Goal: Task Accomplishment & Management: Complete application form

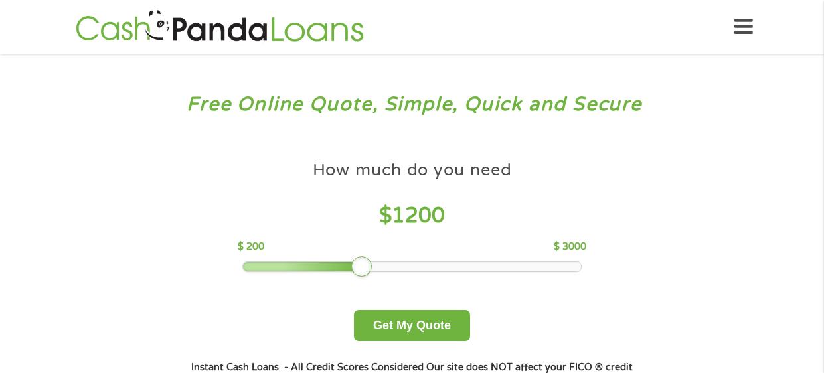
drag, startPoint x: 333, startPoint y: 266, endPoint x: 354, endPoint y: 268, distance: 21.3
click at [354, 268] on div at bounding box center [361, 266] width 21 height 21
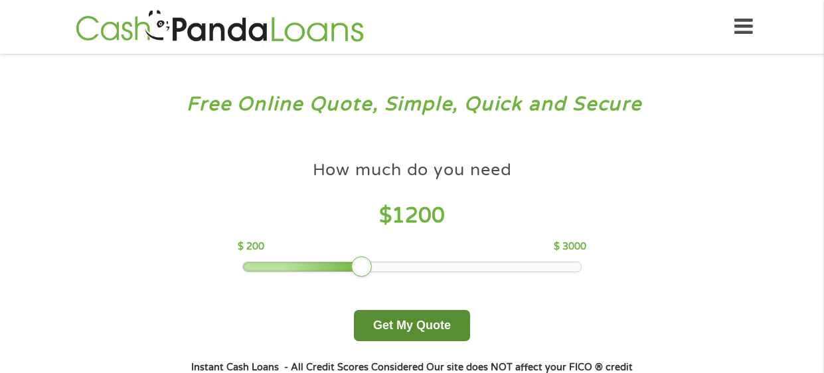
click at [416, 325] on button "Get My Quote" at bounding box center [412, 325] width 116 height 31
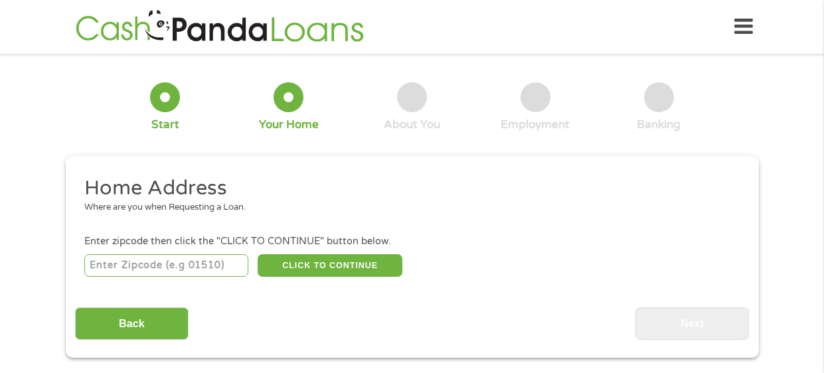
click at [151, 268] on input "number" at bounding box center [166, 265] width 164 height 23
type input "83669"
click at [309, 265] on button "CLICK TO CONTINUE" at bounding box center [330, 265] width 145 height 23
type input "83669"
type input "Star"
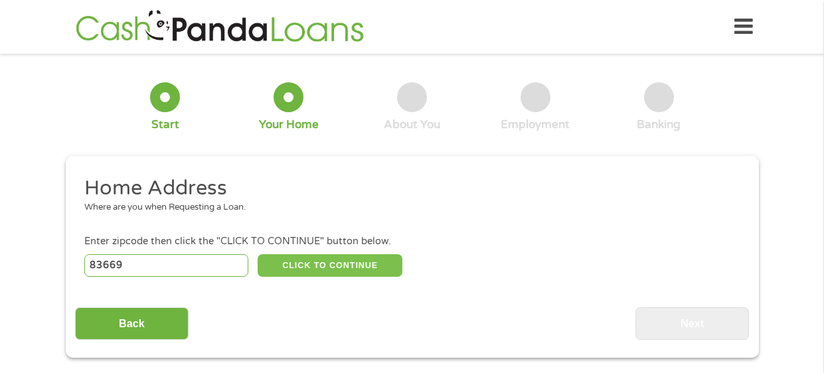
select select "[US_STATE]"
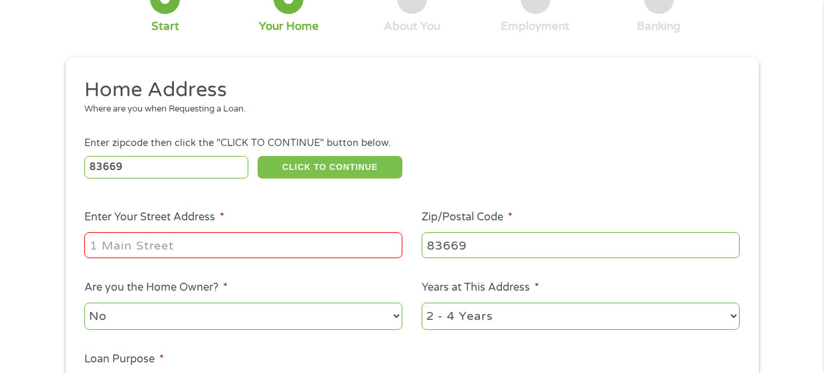
scroll to position [113, 0]
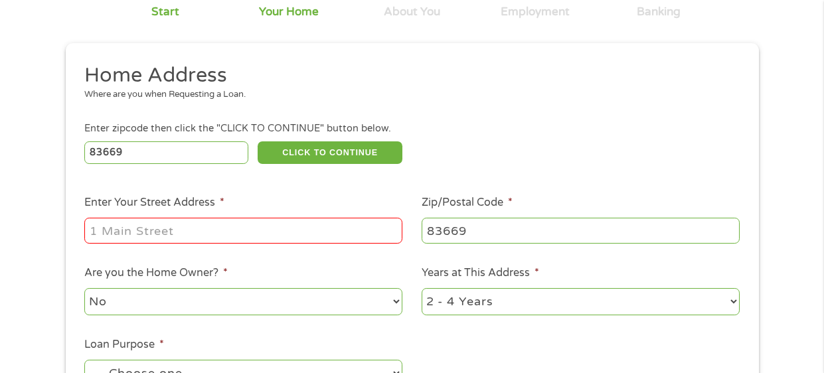
click at [119, 228] on input "Enter Your Street Address *" at bounding box center [243, 230] width 318 height 25
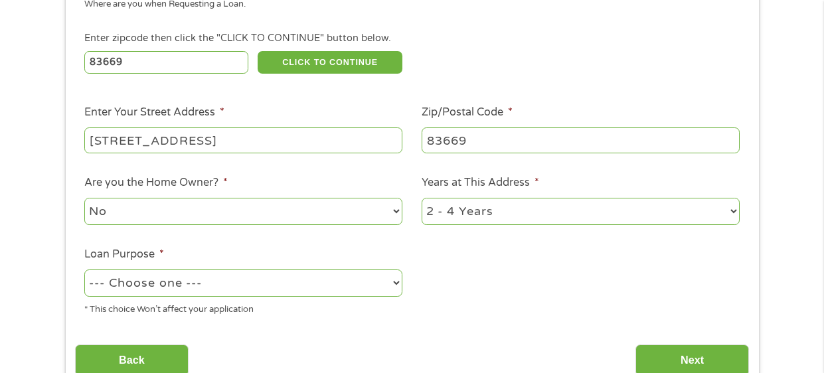
scroll to position [212, 0]
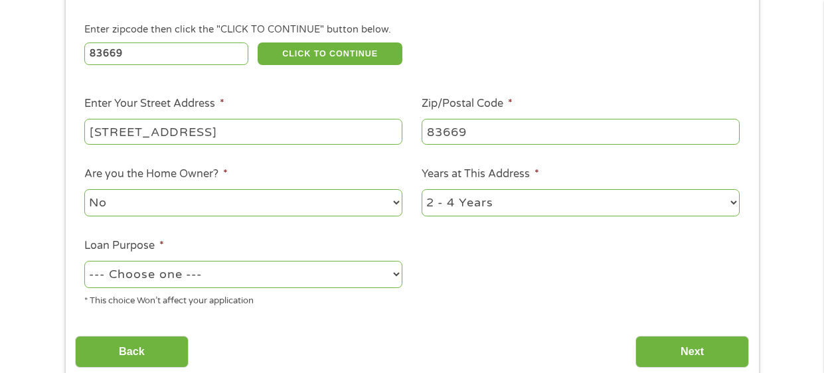
type input "[STREET_ADDRESS]"
click at [184, 277] on select "--- Choose one --- Pay Bills Debt Consolidation Home Improvement Major Purchase…" at bounding box center [243, 274] width 318 height 27
select select "medicalexpenses"
click at [84, 261] on select "--- Choose one --- Pay Bills Debt Consolidation Home Improvement Major Purchase…" at bounding box center [243, 274] width 318 height 27
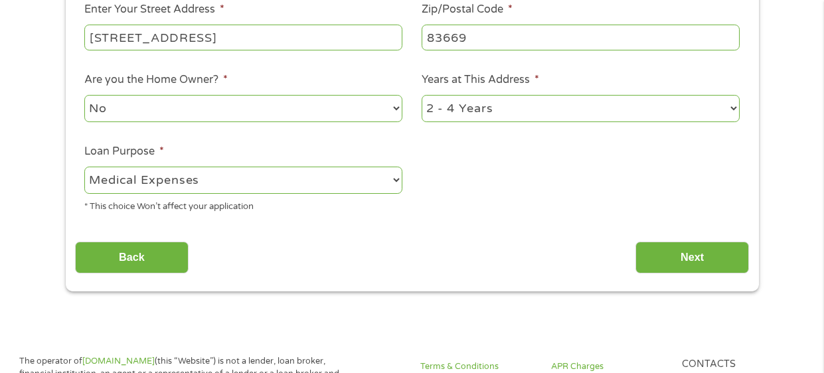
scroll to position [307, 0]
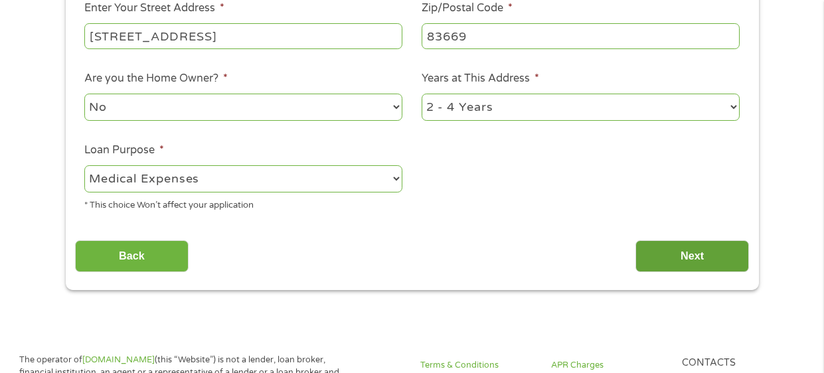
click at [699, 257] on input "Next" at bounding box center [692, 256] width 114 height 33
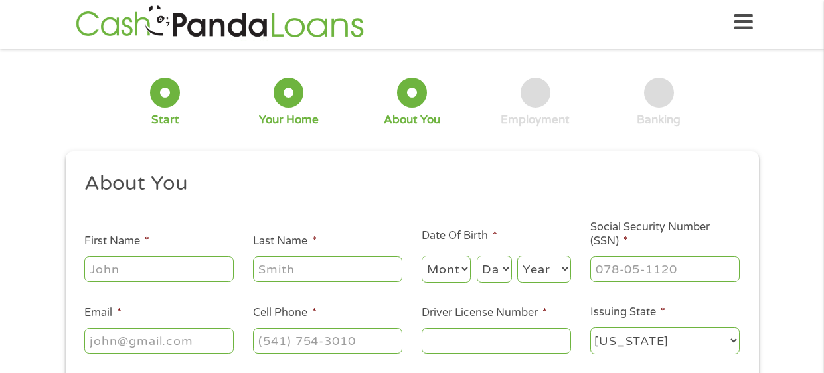
scroll to position [0, 0]
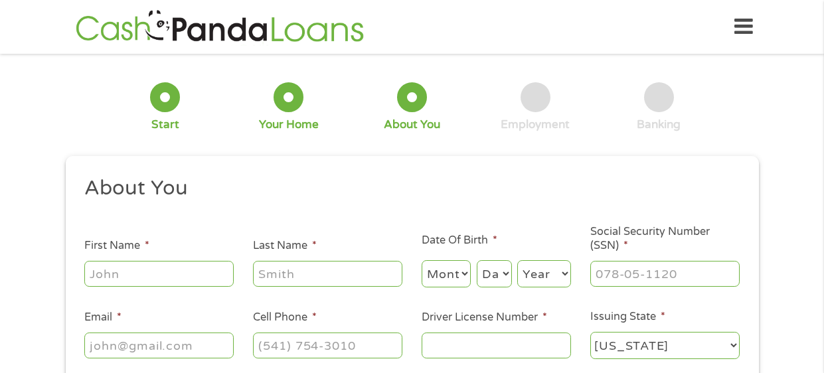
click at [153, 275] on input "First Name *" at bounding box center [158, 273] width 149 height 25
type input "[PERSON_NAME]"
click at [309, 274] on input "Last Name *" at bounding box center [327, 273] width 149 height 25
type input "De [PERSON_NAME]"
click at [470, 278] on select "Month 1 2 3 4 5 6 7 8 9 10 11 12" at bounding box center [447, 273] width 50 height 27
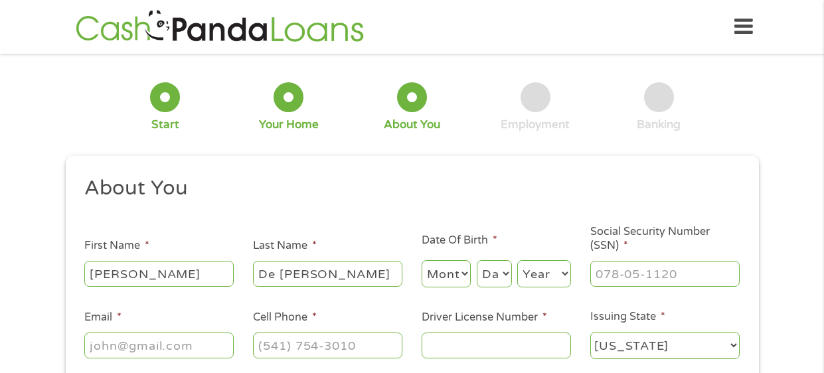
select select "2"
click at [422, 261] on select "Month 1 2 3 4 5 6 7 8 9 10 11 12" at bounding box center [447, 273] width 50 height 27
click at [495, 274] on select "Day 1 2 3 4 5 6 7 8 9 10 11 12 13 14 15 16 17 18 19 20 21 22 23 24 25 26 27 28 …" at bounding box center [494, 273] width 35 height 27
select select "11"
click at [477, 261] on select "Day 1 2 3 4 5 6 7 8 9 10 11 12 13 14 15 16 17 18 19 20 21 22 23 24 25 26 27 28 …" at bounding box center [494, 273] width 35 height 27
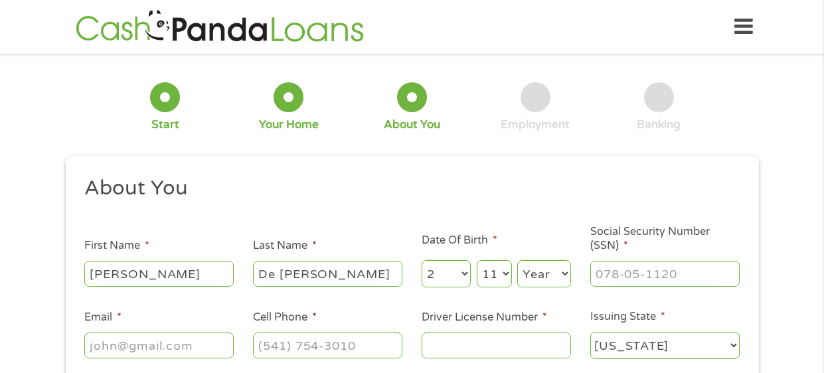
click at [548, 279] on select "Year [DATE] 2006 2005 2004 2003 2002 2001 2000 1999 1998 1997 1996 1995 1994 19…" at bounding box center [544, 273] width 54 height 27
select select "1959"
click at [517, 261] on select "Year [DATE] 2006 2005 2004 2003 2002 2001 2000 1999 1998 1997 1996 1995 1994 19…" at bounding box center [544, 273] width 54 height 27
click at [643, 272] on input "___-__-____" at bounding box center [664, 273] width 149 height 25
type input "569-23-7815"
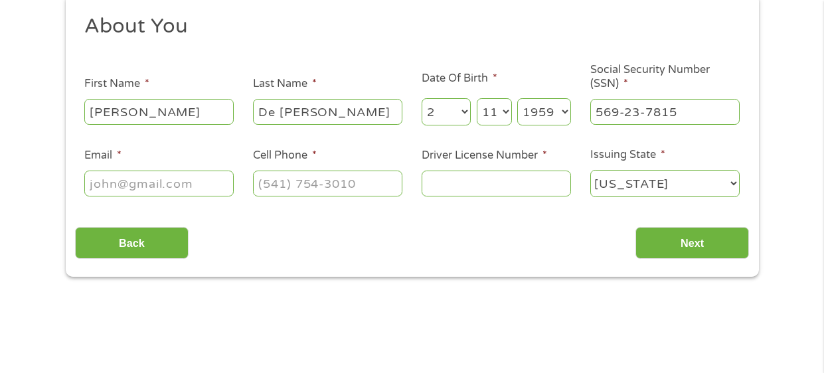
scroll to position [163, 0]
click at [115, 183] on input "Email *" at bounding box center [158, 182] width 149 height 25
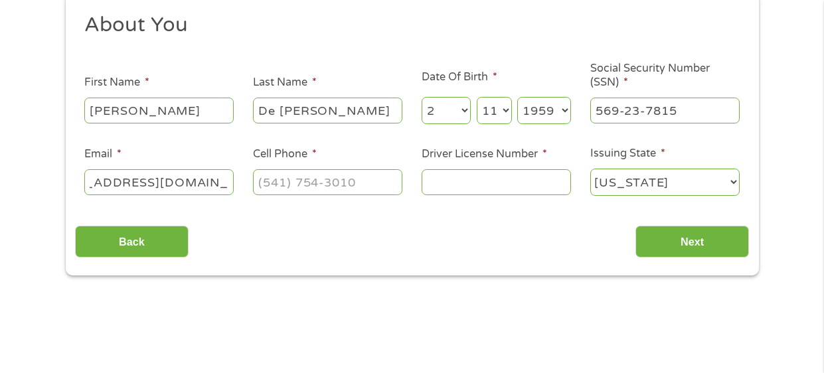
scroll to position [0, 68]
type input "[EMAIL_ADDRESS][DOMAIN_NAME]"
click at [293, 183] on input "(___) ___-____" at bounding box center [327, 181] width 149 height 25
click at [278, 183] on input "(___) 916-8331" at bounding box center [327, 181] width 149 height 25
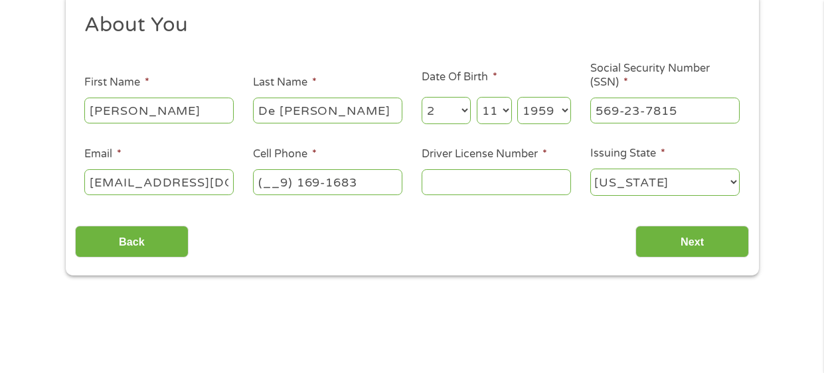
click at [364, 187] on input "(__9) 169-1683" at bounding box center [327, 181] width 149 height 25
type input "[PHONE_NUMBER]"
click at [478, 181] on input "Driver License Number *" at bounding box center [496, 181] width 149 height 25
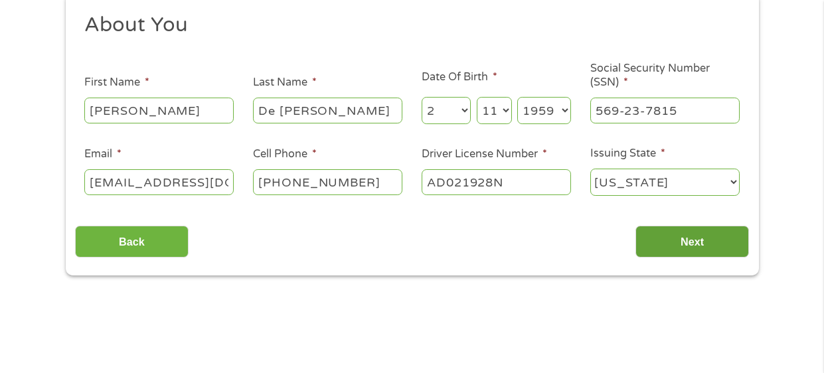
type input "AD021928N"
click at [683, 240] on input "Next" at bounding box center [692, 242] width 114 height 33
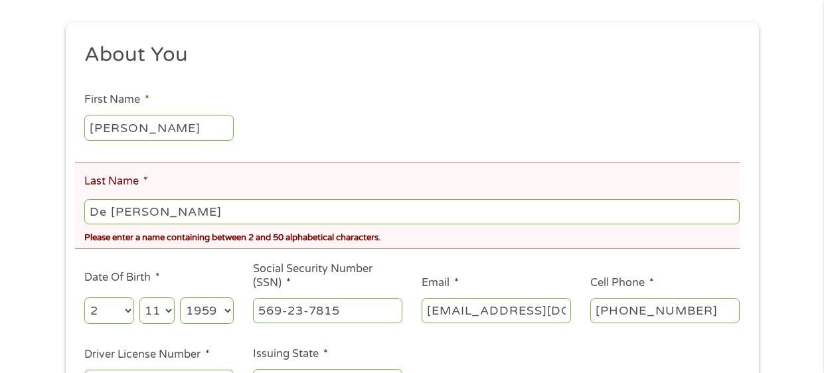
scroll to position [184, 0]
click at [110, 210] on input "De [PERSON_NAME]" at bounding box center [411, 211] width 655 height 25
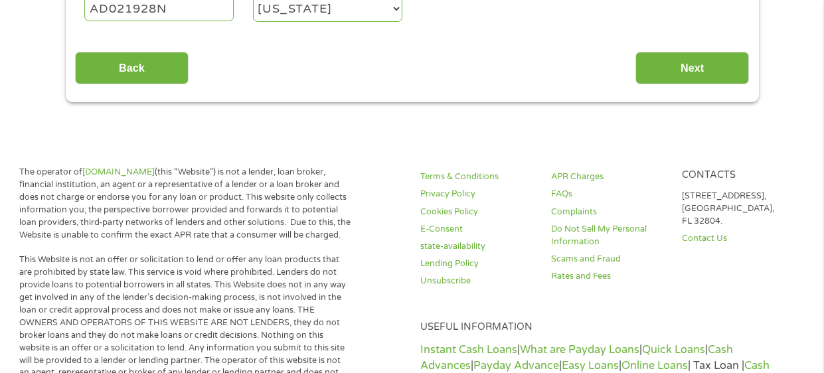
scroll to position [399, 0]
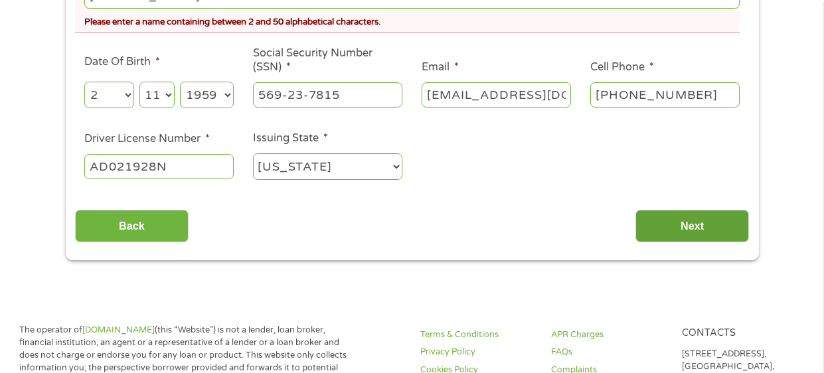
type input "[PERSON_NAME]"
click at [682, 220] on input "Next" at bounding box center [692, 226] width 114 height 33
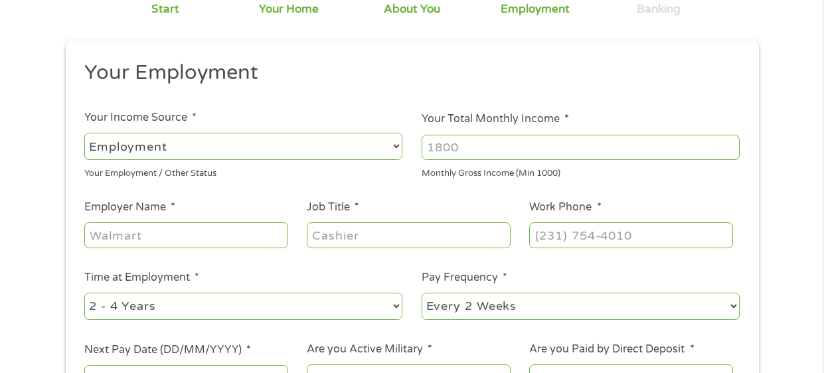
scroll to position [129, 0]
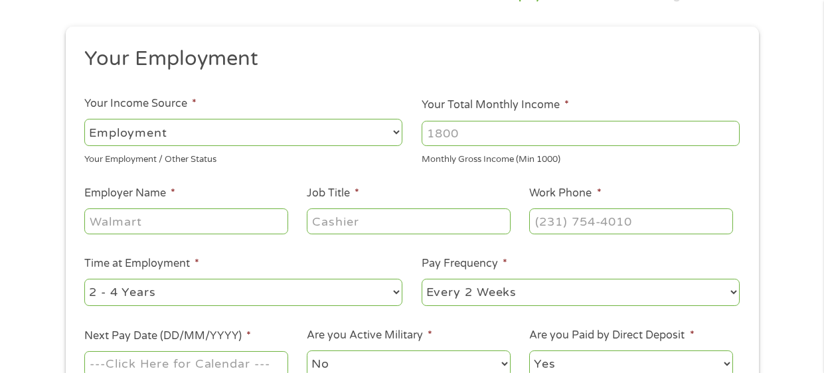
click at [464, 139] on input "Your Total Monthly Income *" at bounding box center [581, 133] width 318 height 25
type input "7100"
click at [126, 220] on input "Employer Name *" at bounding box center [185, 220] width 203 height 25
type input "[PERSON_NAME]"
click at [354, 222] on input "Job Title *" at bounding box center [408, 220] width 203 height 25
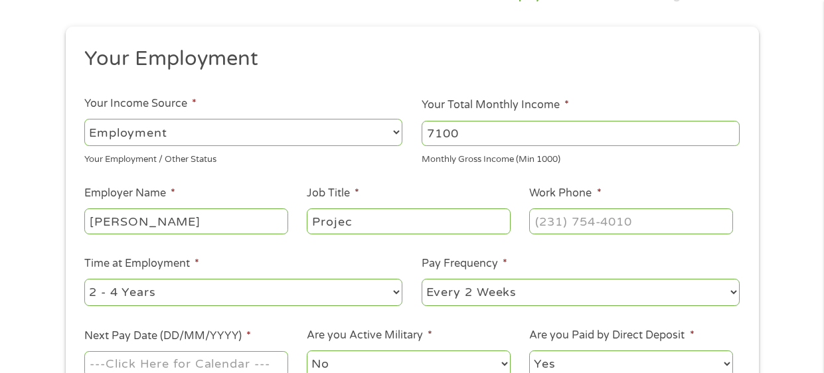
type input "Project"
type input "PROJECT Manager"
click at [562, 226] on input "(___) ___-____" at bounding box center [630, 220] width 203 height 25
click at [557, 220] on input "(___) 208-9862" at bounding box center [630, 220] width 203 height 25
click at [638, 215] on input "(__2) 082-0898" at bounding box center [630, 220] width 203 height 25
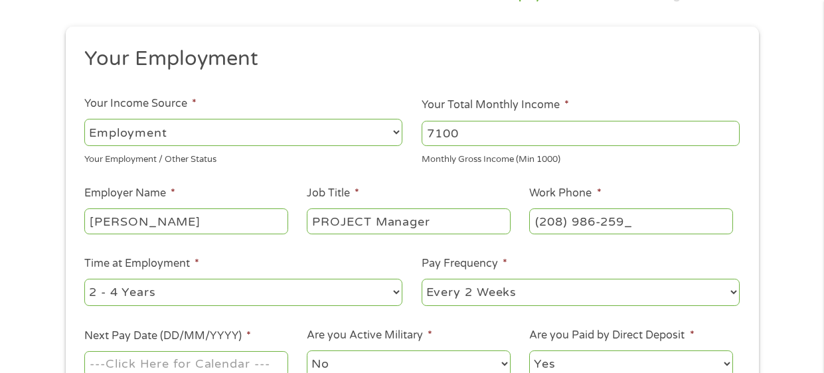
type input "[PHONE_NUMBER]"
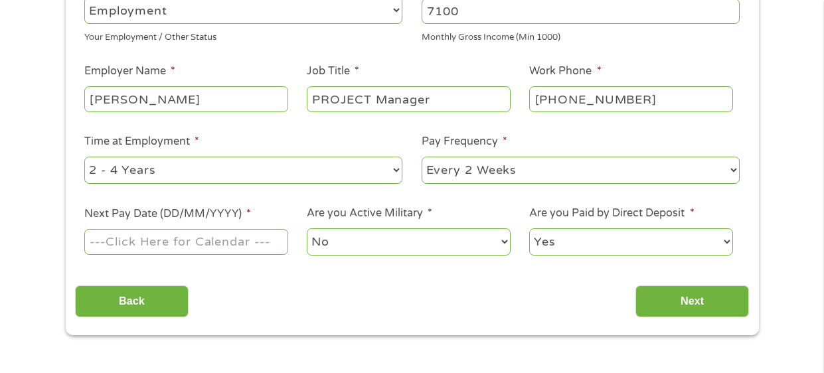
scroll to position [258, 0]
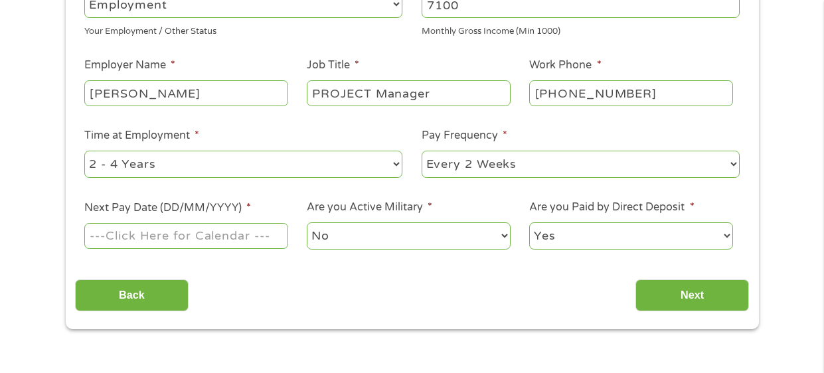
click at [525, 159] on select "--- Choose one --- Every 2 Weeks Every Week Monthly Semi-Monthly" at bounding box center [581, 164] width 318 height 27
select select "monthly"
click at [422, 151] on select "--- Choose one --- Every 2 Weeks Every Week Monthly Semi-Monthly" at bounding box center [581, 164] width 318 height 27
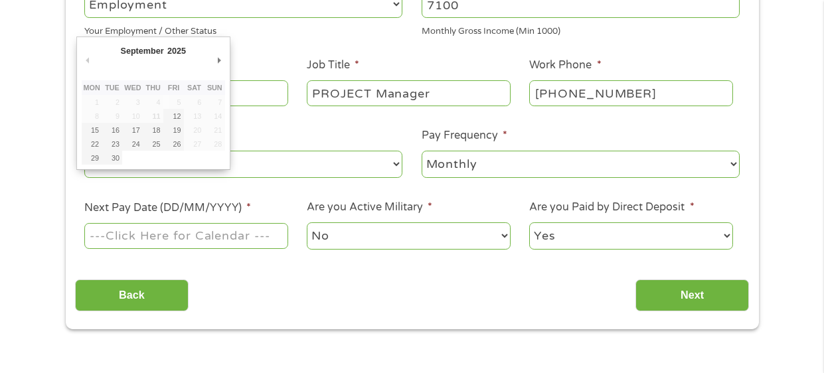
click at [216, 235] on input "Next Pay Date (DD/MM/YYYY) *" at bounding box center [185, 235] width 203 height 25
type input "[DATE]"
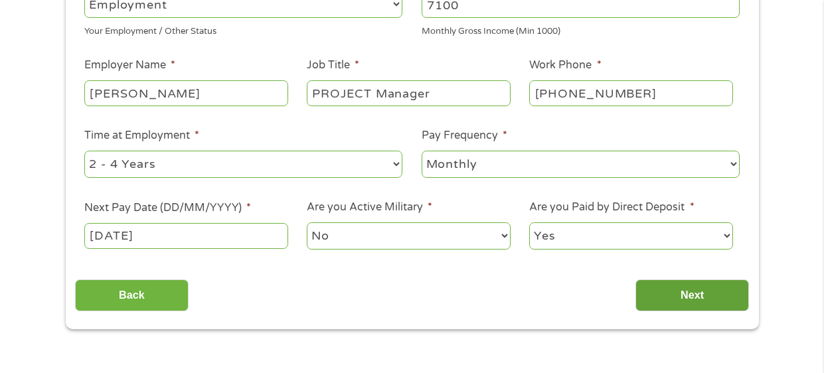
click at [679, 294] on input "Next" at bounding box center [692, 296] width 114 height 33
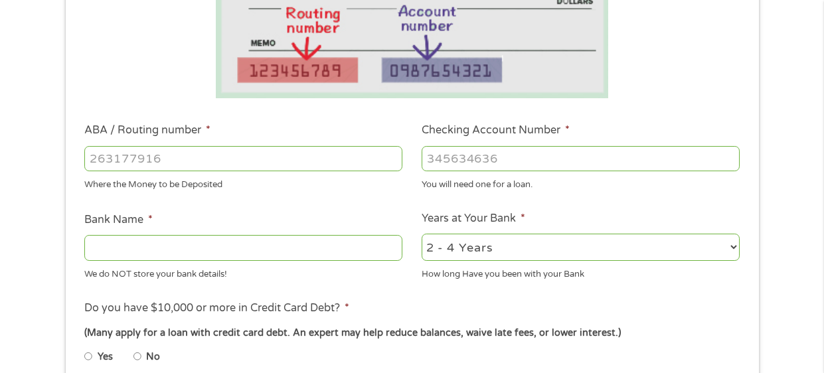
scroll to position [268, 0]
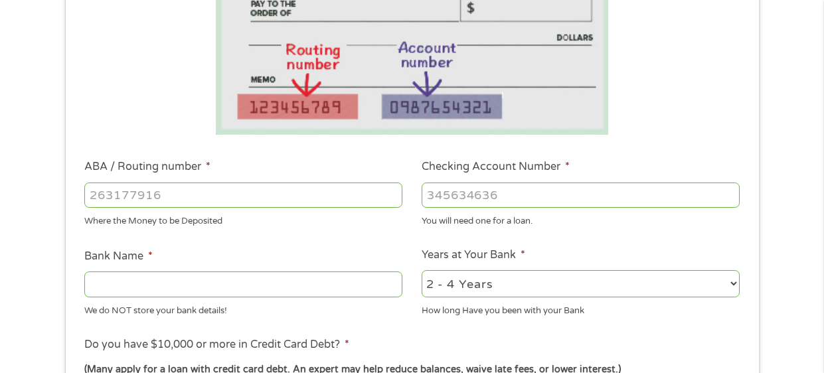
click at [110, 193] on input "ABA / Routing number *" at bounding box center [243, 195] width 318 height 25
type input "123171955"
type input "GLACIER BANKMOUNTAIN WEST DIV"
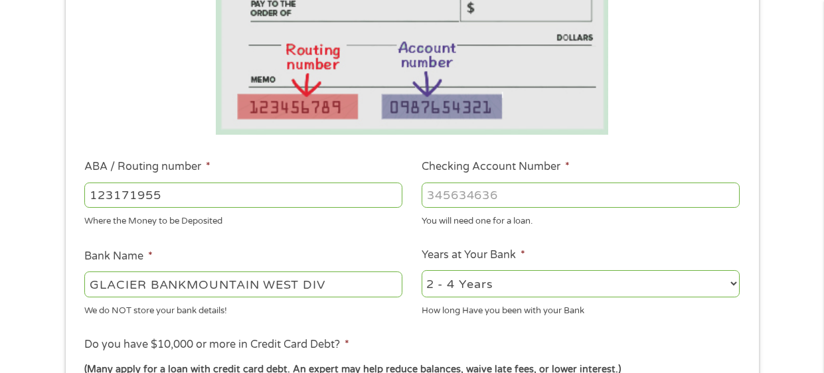
type input "123171955"
click at [469, 197] on input "Checking Account Number *" at bounding box center [581, 195] width 318 height 25
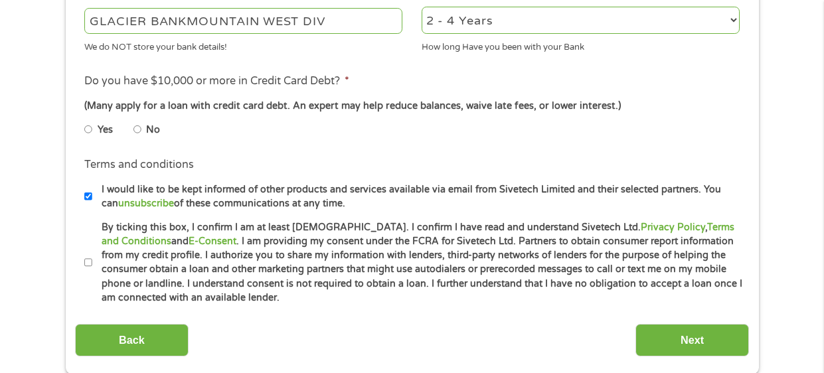
scroll to position [534, 0]
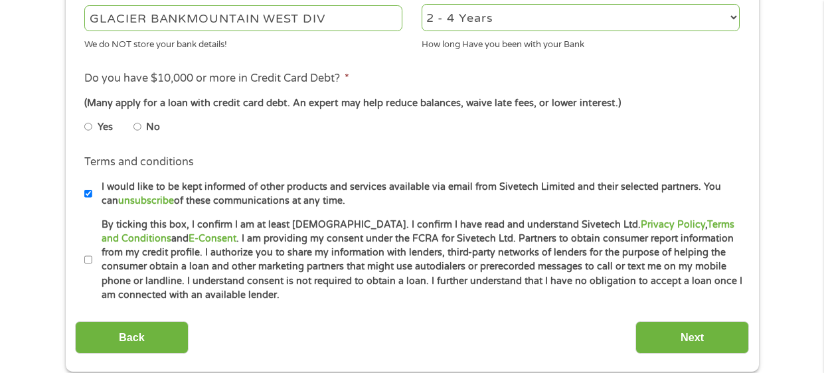
type input "2200004443639"
click at [136, 127] on input "No" at bounding box center [137, 126] width 8 height 21
radio input "true"
click at [89, 262] on input "By ticking this box, I confirm I am at least [DEMOGRAPHIC_DATA]. I confirm I ha…" at bounding box center [88, 260] width 8 height 21
checkbox input "true"
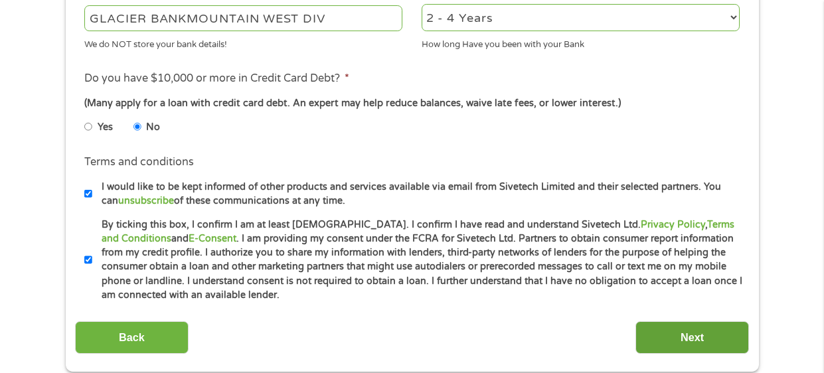
click at [708, 339] on input "Next" at bounding box center [692, 337] width 114 height 33
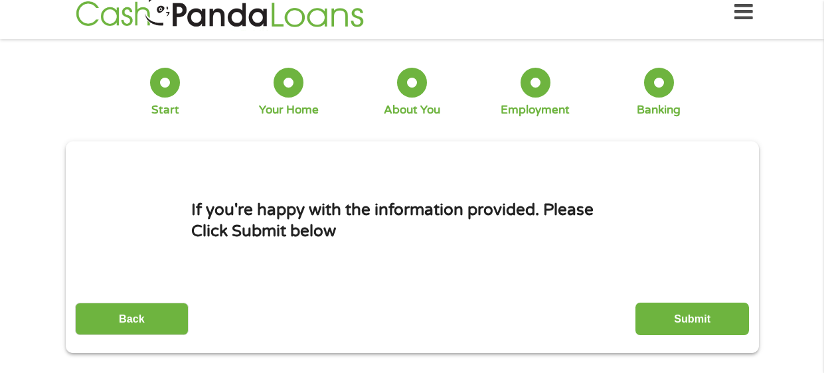
scroll to position [0, 0]
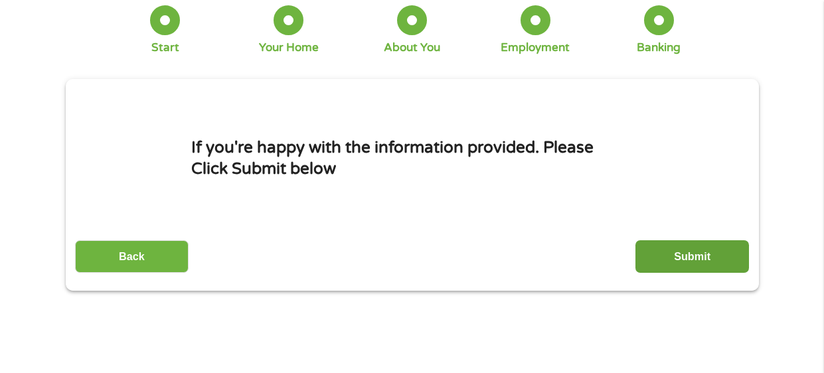
click at [686, 260] on input "Submit" at bounding box center [692, 256] width 114 height 33
